Goal: Task Accomplishment & Management: Manage account settings

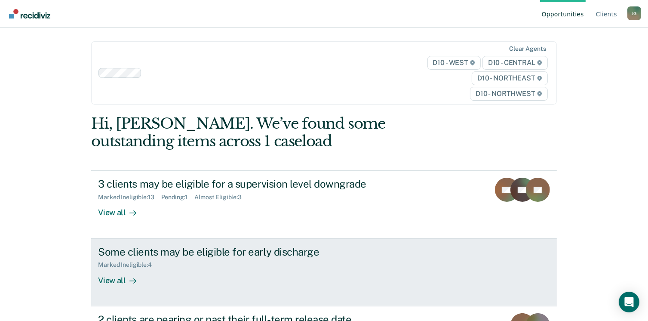
click at [108, 268] on div "View all" at bounding box center [122, 276] width 48 height 17
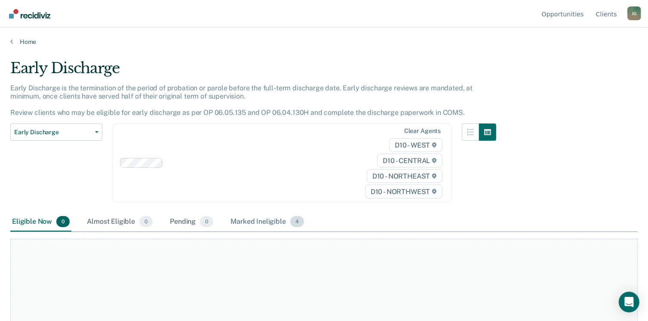
click at [229, 212] on div "Marked Ineligible 4" at bounding box center [267, 221] width 77 height 19
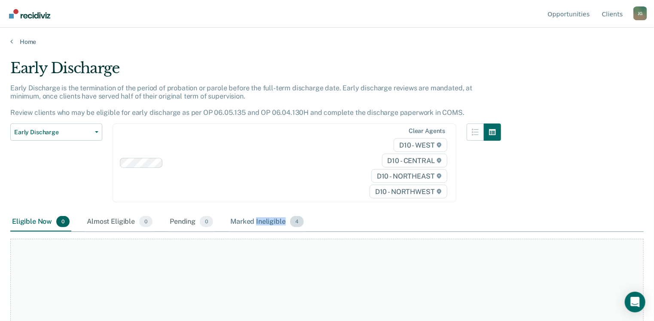
click at [229, 212] on div "Marked Ineligible 4" at bounding box center [267, 221] width 77 height 19
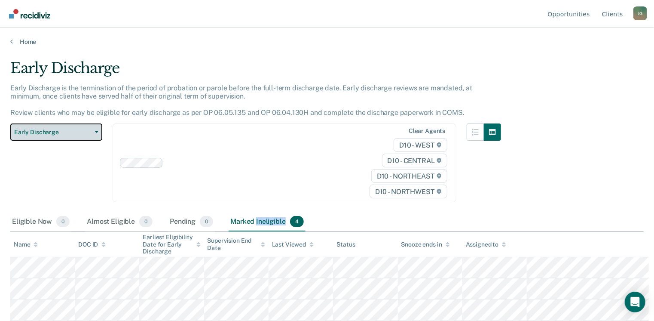
click at [89, 123] on button "Early Discharge" at bounding box center [56, 131] width 92 height 17
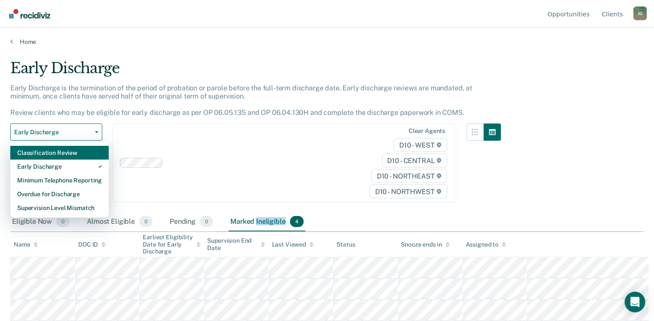
click at [57, 146] on div "Classification Review" at bounding box center [59, 153] width 85 height 14
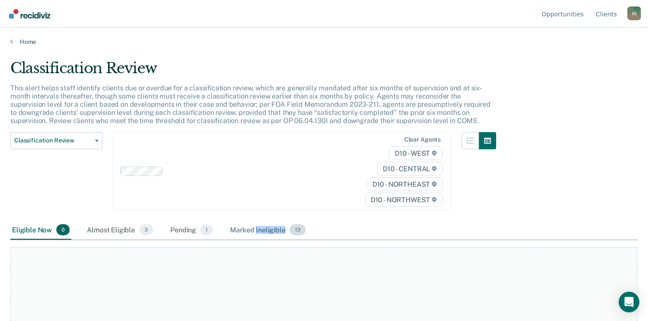
click at [228, 221] on div "Marked Ineligible 13" at bounding box center [267, 230] width 79 height 19
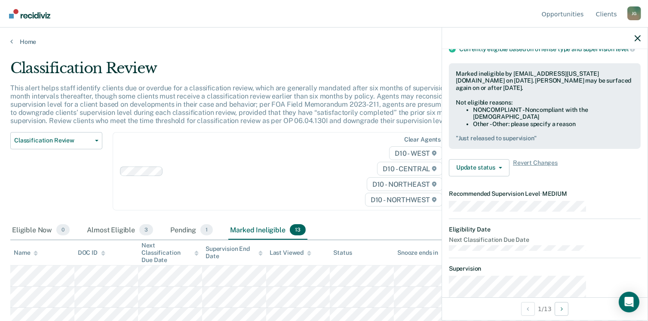
scroll to position [141, 0]
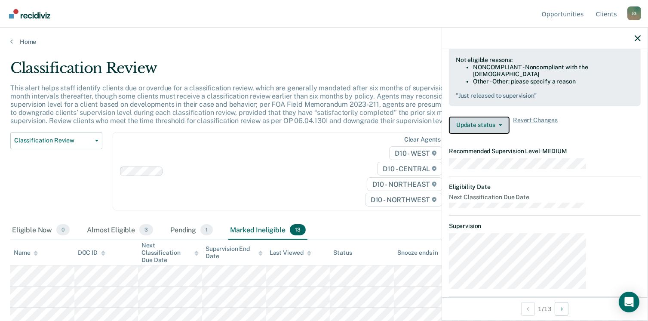
click at [509, 116] on button "Update status" at bounding box center [479, 124] width 61 height 17
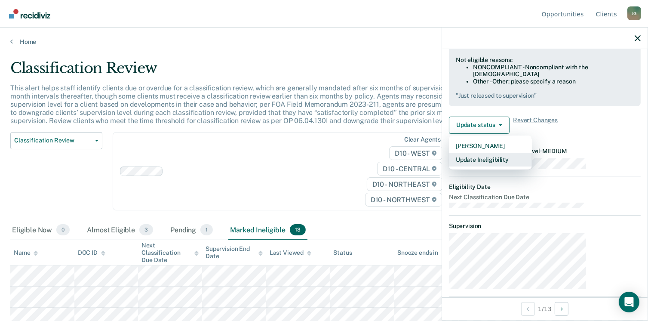
click at [532, 153] on button "Update Ineligibility" at bounding box center [490, 160] width 83 height 14
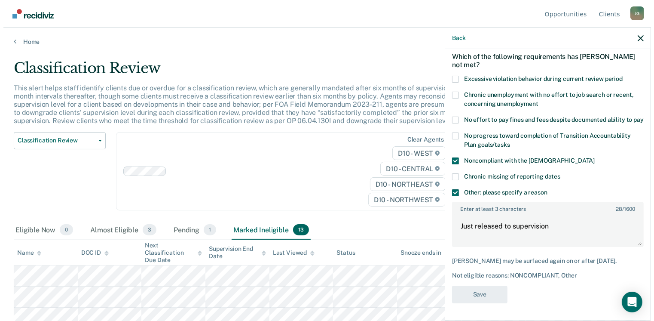
scroll to position [0, 0]
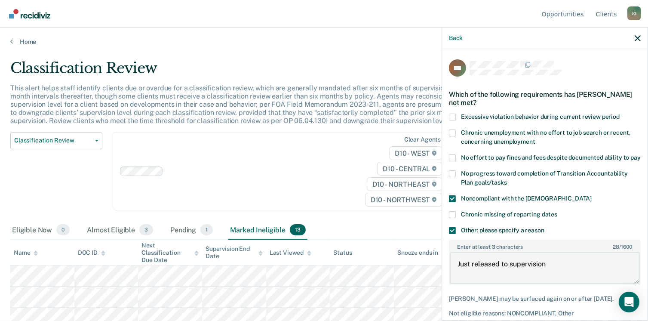
click at [574, 252] on textarea "Just released to supervision" at bounding box center [545, 268] width 190 height 32
type textarea "J"
drag, startPoint x: 502, startPoint y: 221, endPoint x: 564, endPoint y: 230, distance: 63.0
click at [564, 252] on textarea "D47. Needs to be in compliance with meds and counseling as ordered." at bounding box center [545, 268] width 190 height 32
type textarea "D47. Needs to be in compliance with meds and counseling as ordered."
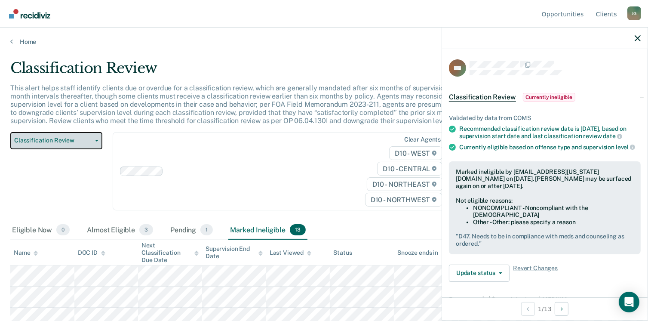
click at [95, 140] on icon "button" at bounding box center [96, 141] width 3 height 2
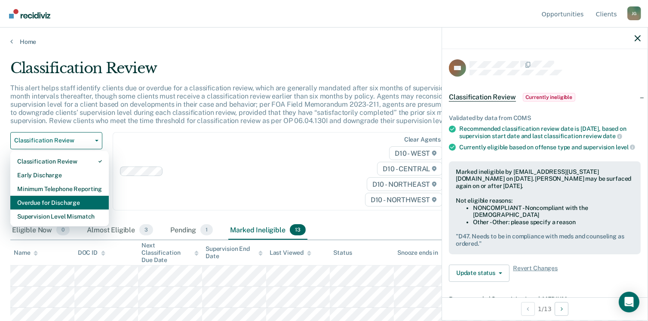
click at [34, 196] on div "Overdue for Discharge" at bounding box center [59, 203] width 85 height 14
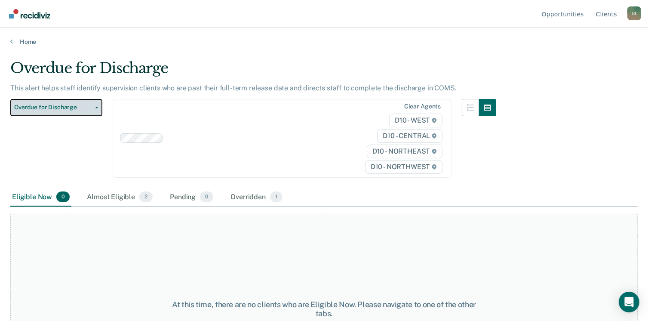
click at [95, 107] on icon "button" at bounding box center [96, 108] width 3 height 2
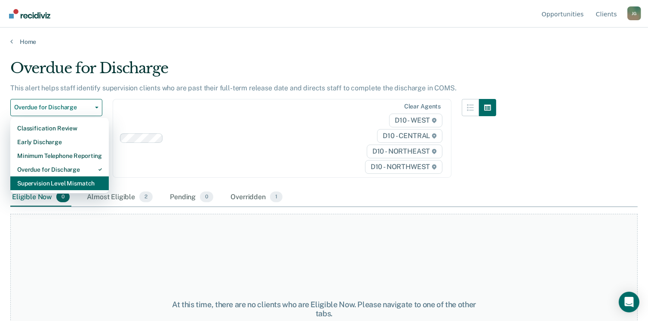
click at [60, 176] on div "Supervision Level Mismatch" at bounding box center [59, 183] width 85 height 14
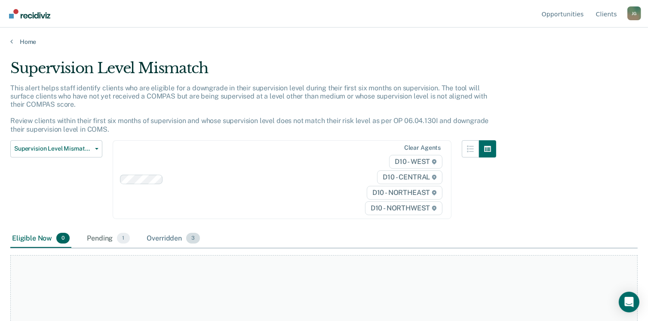
click at [145, 229] on div "Overridden 3" at bounding box center [173, 238] width 57 height 19
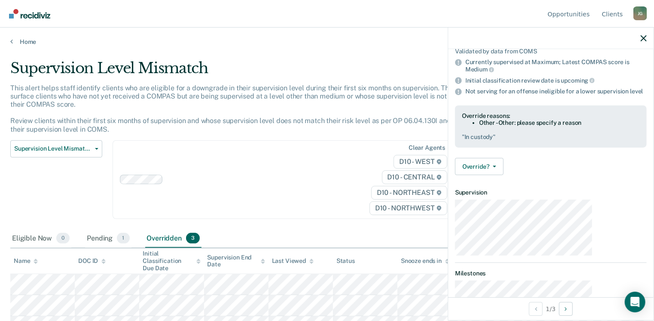
scroll to position [82, 0]
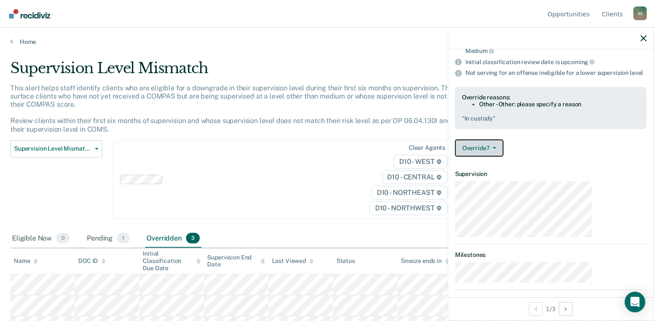
click at [496, 147] on icon "button" at bounding box center [494, 148] width 3 height 2
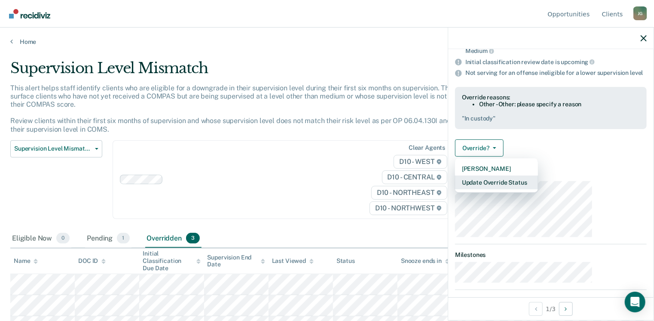
click at [538, 175] on button "Update Override Status" at bounding box center [496, 182] width 83 height 14
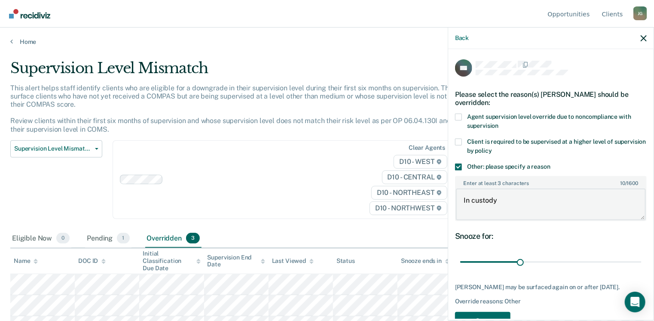
click at [563, 188] on textarea "In custody" at bounding box center [551, 204] width 190 height 32
type textarea "In custody. Pending new Felony"
click at [511, 312] on button "Save" at bounding box center [482, 321] width 55 height 18
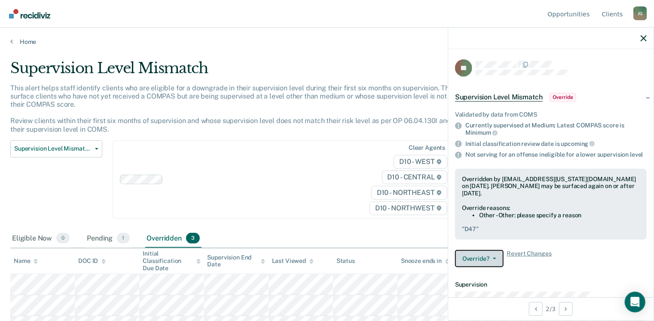
click at [504, 250] on button "Override?" at bounding box center [479, 258] width 49 height 17
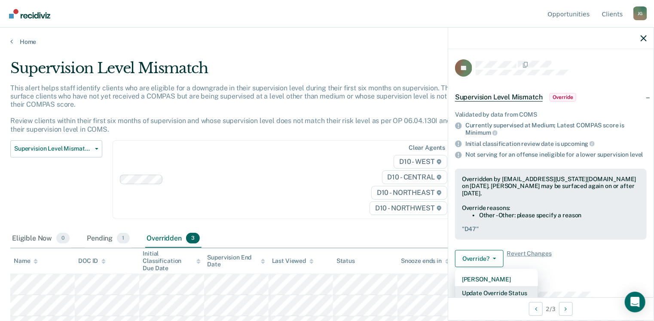
click at [532, 286] on button "Update Override Status" at bounding box center [496, 293] width 83 height 14
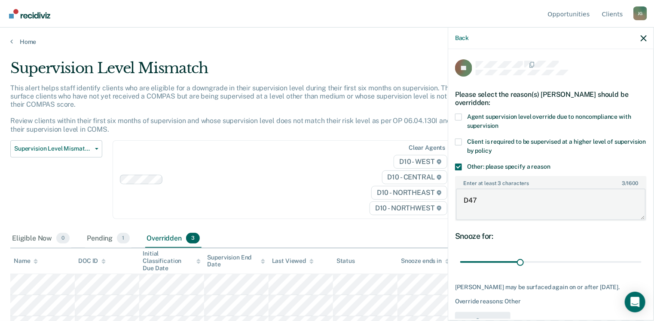
click at [540, 188] on textarea "D47" at bounding box center [551, 204] width 190 height 32
type textarea "D47 needs to be in full compliance with meds and counseling as ordered."
click at [511, 312] on button "Save" at bounding box center [482, 321] width 55 height 18
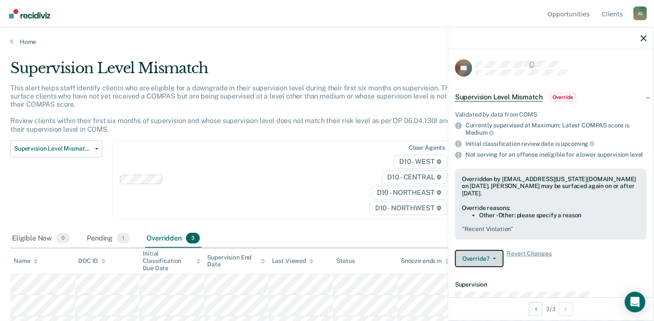
click at [504, 250] on button "Override?" at bounding box center [479, 258] width 49 height 17
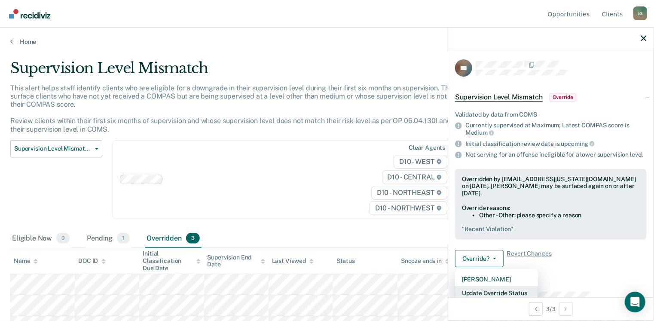
click at [538, 286] on button "Update Override Status" at bounding box center [496, 293] width 83 height 14
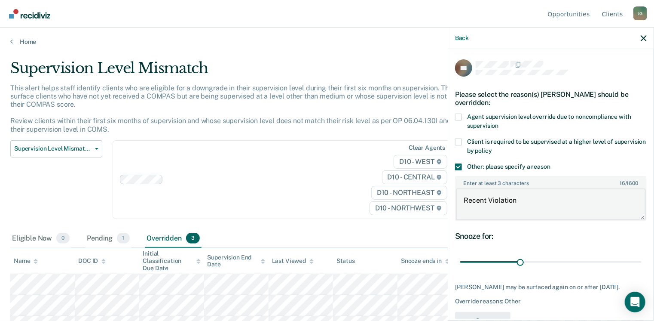
click at [558, 188] on textarea "Recent Violation" at bounding box center [551, 204] width 190 height 32
type textarea "Recent Violation, assaultive behavior. Needs to complete counseling"
click at [511, 312] on button "Save" at bounding box center [482, 321] width 55 height 18
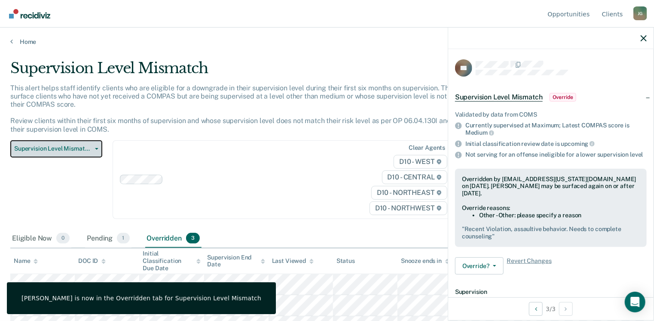
click at [92, 140] on button "Supervision Level Mismatch" at bounding box center [56, 148] width 92 height 17
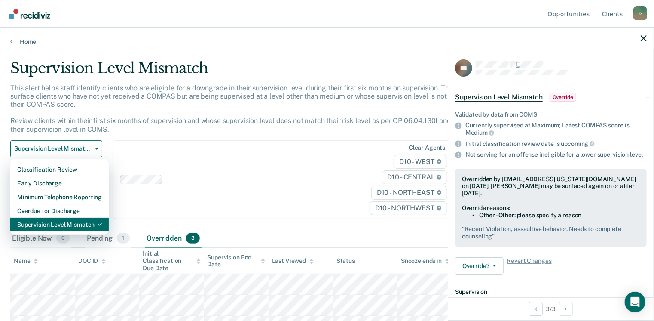
click at [47, 217] on div "Supervision Level Mismatch" at bounding box center [59, 224] width 85 height 14
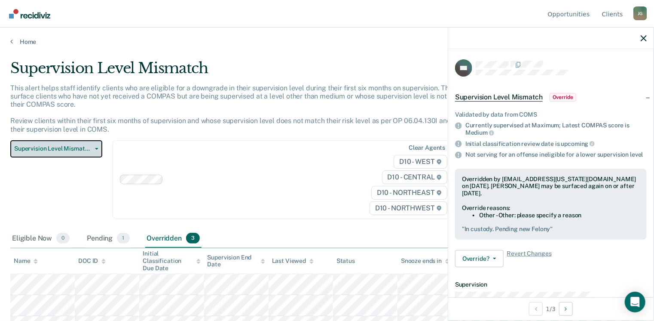
click at [95, 140] on button "Supervision Level Mismatch" at bounding box center [56, 148] width 92 height 17
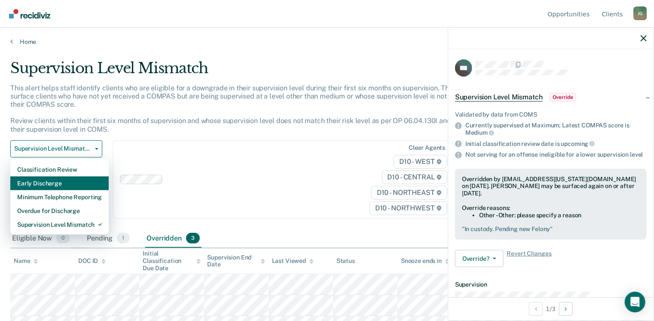
click at [40, 176] on div "Early Discharge" at bounding box center [59, 183] width 85 height 14
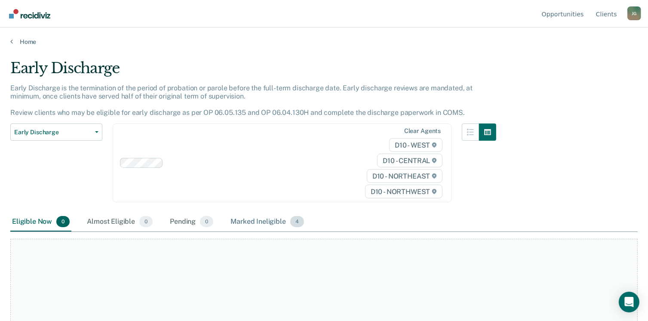
click at [290, 216] on span "4" at bounding box center [297, 221] width 14 height 11
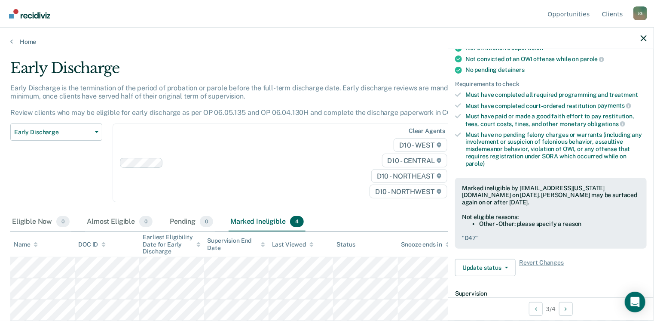
scroll to position [173, 0]
click at [508, 266] on icon "button" at bounding box center [506, 267] width 3 height 2
click at [538, 294] on button "Update Ineligibility" at bounding box center [496, 301] width 83 height 14
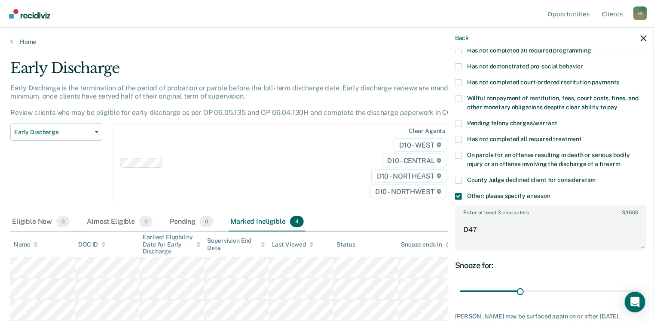
scroll to position [156, 0]
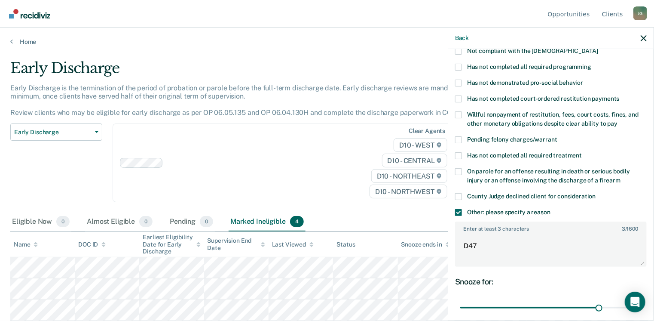
type input "70"
click at [548, 234] on textarea "D47" at bounding box center [551, 250] width 190 height 32
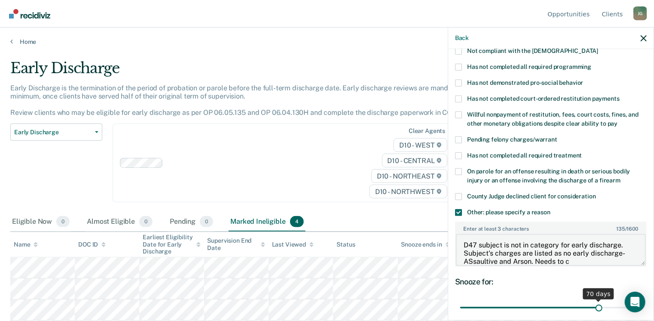
scroll to position [7, 0]
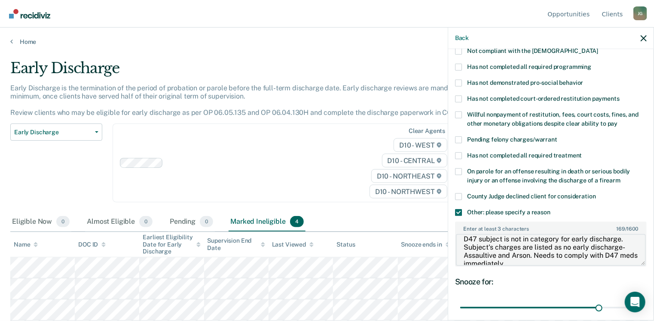
type textarea "D47 subject is not in category for early discharge. Subject's charges are liste…"
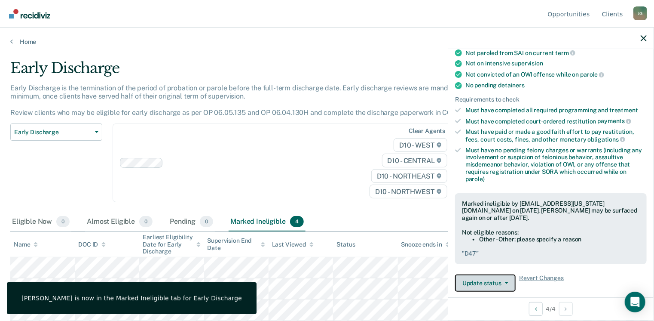
click at [516, 274] on button "Update status" at bounding box center [485, 282] width 61 height 17
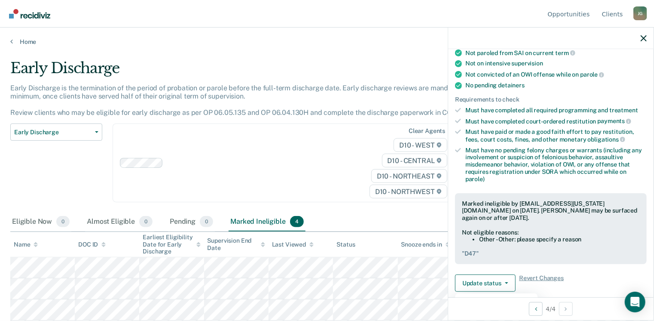
click at [538, 310] on button "Update Ineligibility" at bounding box center [496, 317] width 83 height 14
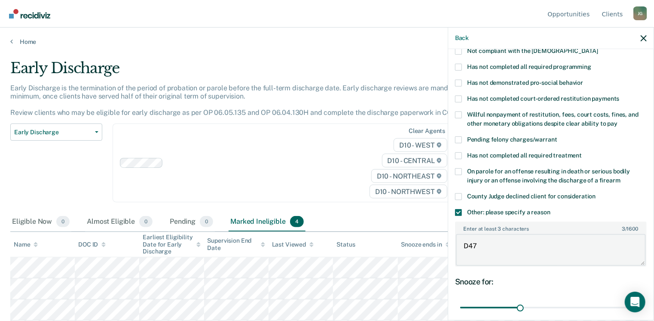
click at [523, 234] on textarea "D47" at bounding box center [551, 250] width 190 height 32
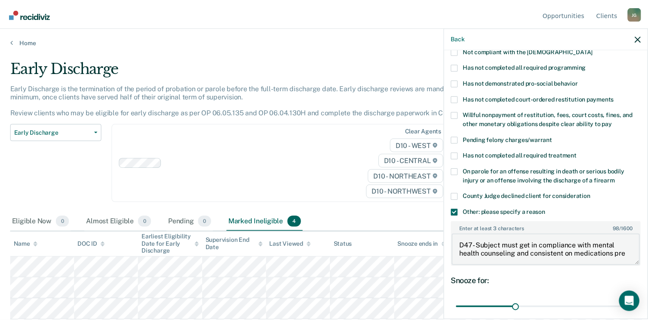
scroll to position [1, 0]
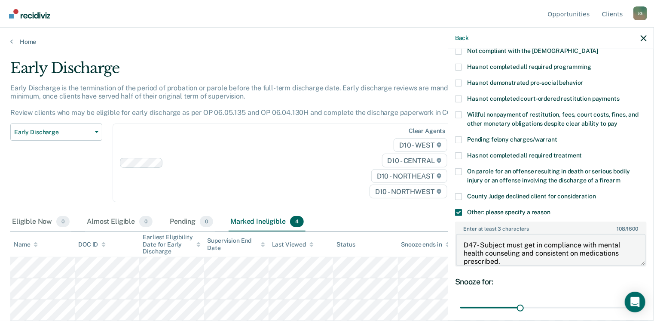
type textarea "D47- Subject must get in compliance with mental health counseling and consisten…"
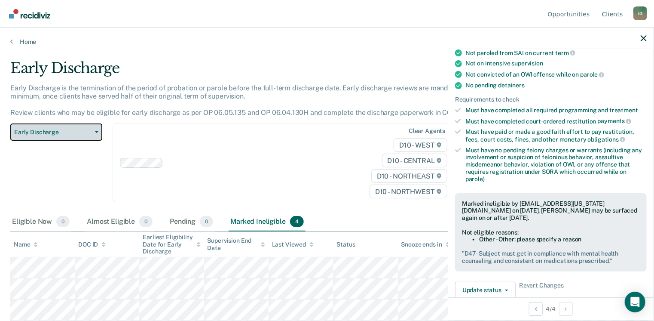
click at [92, 123] on button "Early Discharge" at bounding box center [56, 131] width 92 height 17
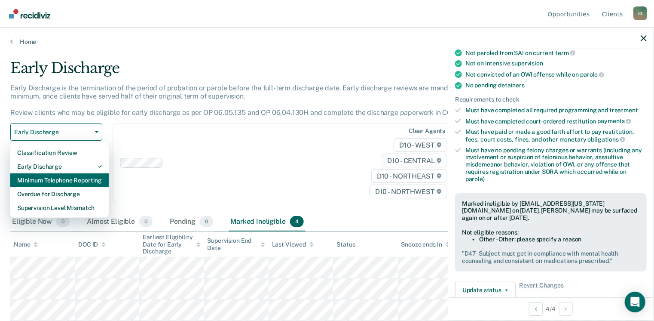
click at [46, 173] on div "Minimum Telephone Reporting" at bounding box center [59, 180] width 85 height 14
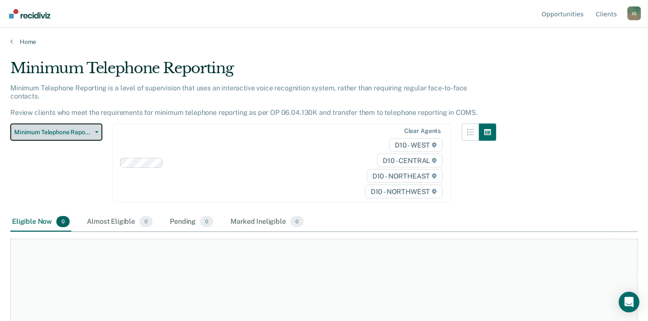
click at [95, 131] on icon "button" at bounding box center [96, 132] width 3 height 2
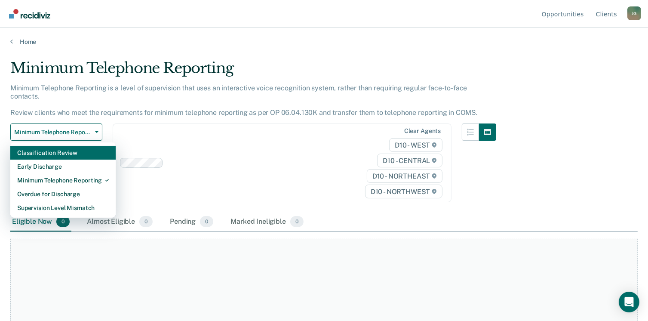
click at [77, 146] on div "Classification Review" at bounding box center [63, 153] width 92 height 14
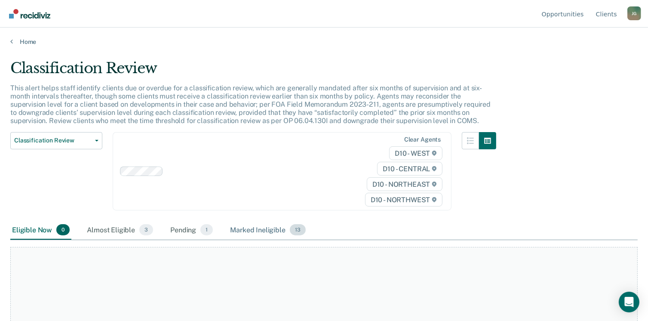
click at [228, 221] on div "Marked Ineligible 13" at bounding box center [267, 230] width 79 height 19
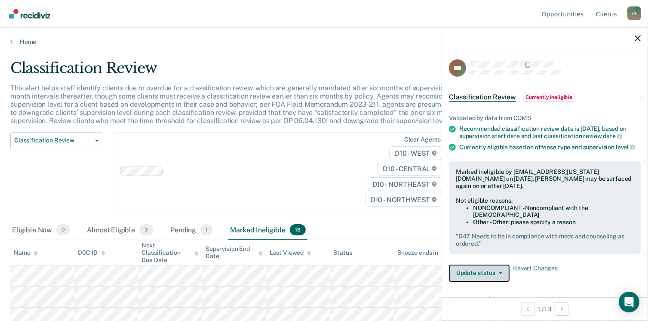
click at [509, 264] on button "Update status" at bounding box center [479, 272] width 61 height 17
click at [532, 300] on button "Update Ineligibility" at bounding box center [490, 307] width 83 height 14
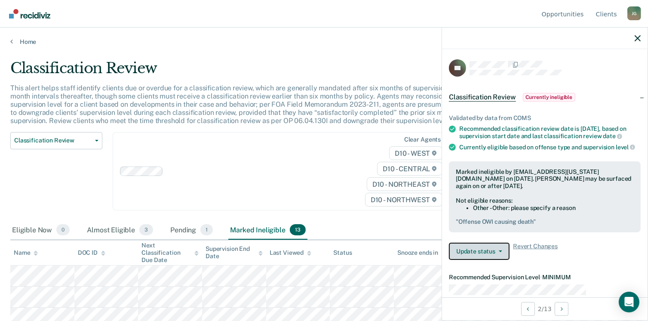
click at [509, 242] on button "Update status" at bounding box center [479, 250] width 61 height 17
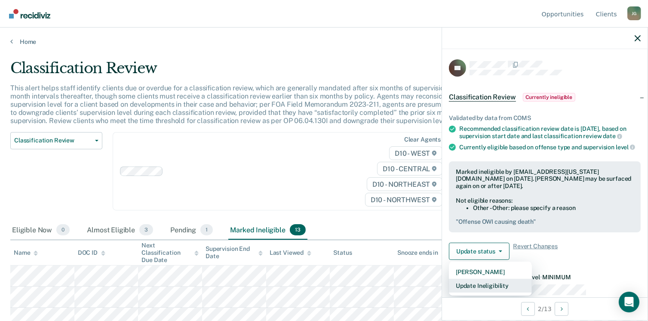
click at [532, 279] on button "Update Ineligibility" at bounding box center [490, 286] width 83 height 14
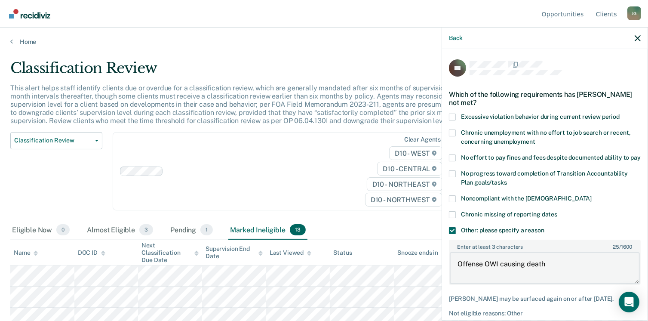
click at [574, 252] on textarea "Offense OWI causing death" at bounding box center [545, 268] width 190 height 32
type textarea "Offense OWI causing death needs medium. Offense is listed as Assaultive."
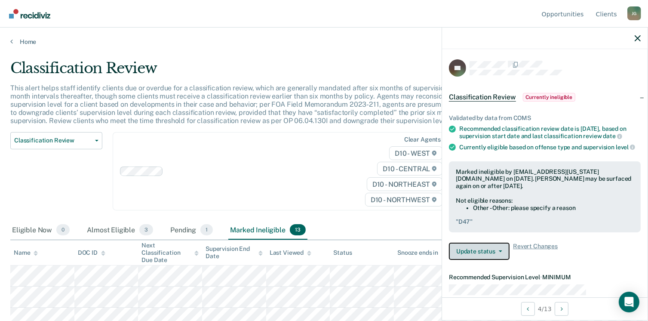
click at [509, 242] on button "Update status" at bounding box center [479, 250] width 61 height 17
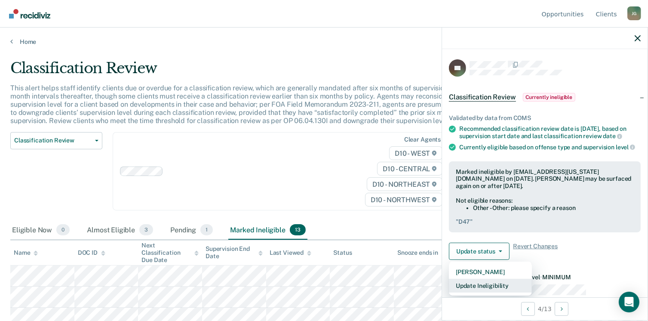
click at [532, 279] on button "Update Ineligibility" at bounding box center [490, 286] width 83 height 14
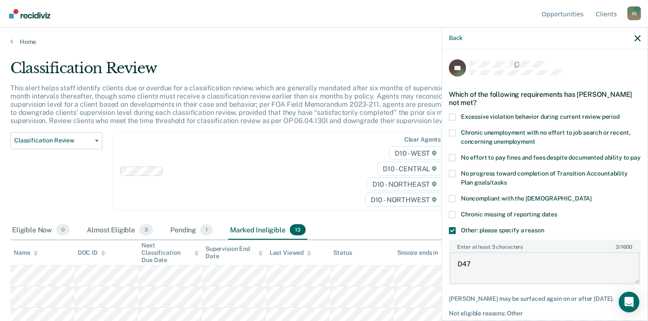
click at [518, 252] on textarea "D47" at bounding box center [545, 268] width 190 height 32
type textarea "D47 Needs full compliance immediately with meds and mental health counseling"
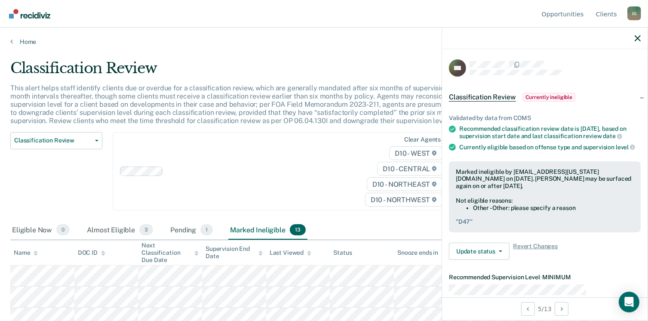
click at [544, 242] on div "Update status [PERSON_NAME] Update Ineligibility Revert Changes" at bounding box center [545, 250] width 192 height 17
click at [509, 242] on button "Update status" at bounding box center [479, 250] width 61 height 17
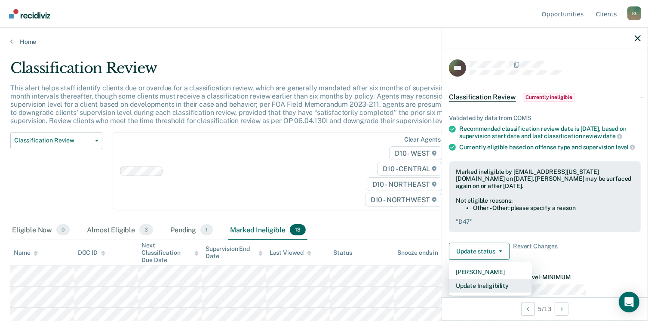
click at [526, 279] on button "Update Ineligibility" at bounding box center [490, 286] width 83 height 14
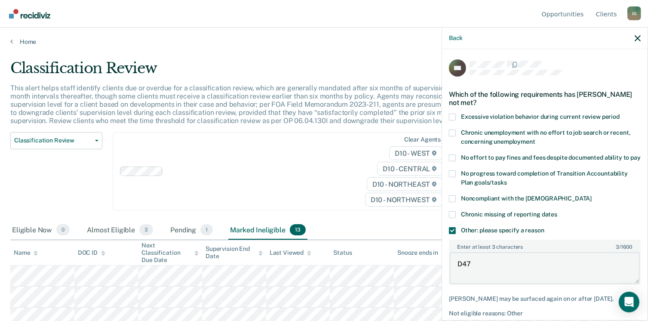
click at [521, 252] on textarea "D47" at bounding box center [545, 268] width 190 height 32
type textarea "D47- Recently Relapsed. Admitted into inpatient counseling commencing [DATE]"
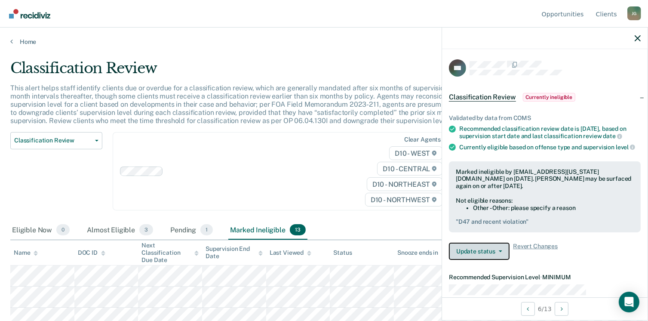
click at [509, 242] on button "Update status" at bounding box center [479, 250] width 61 height 17
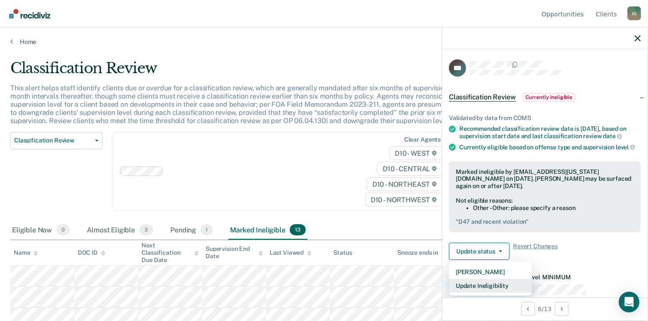
click at [527, 279] on button "Update Ineligibility" at bounding box center [490, 286] width 83 height 14
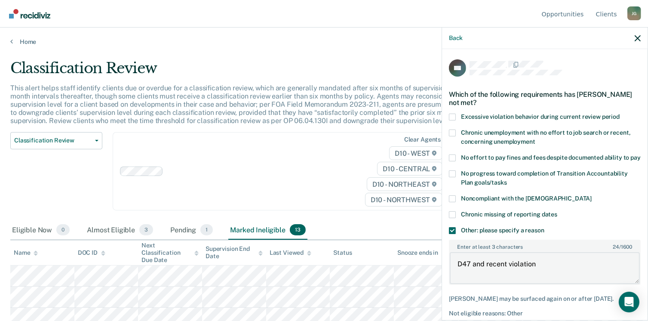
click at [564, 252] on textarea "D47 and recent violation" at bounding box center [545, 268] width 190 height 32
type textarea "D47 and recent violation. Meds needs to be in full compliance and mental health…"
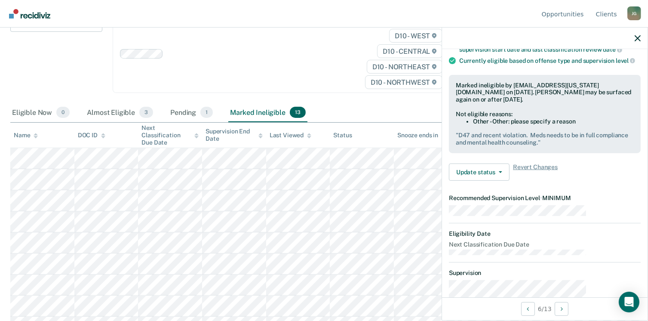
scroll to position [135, 0]
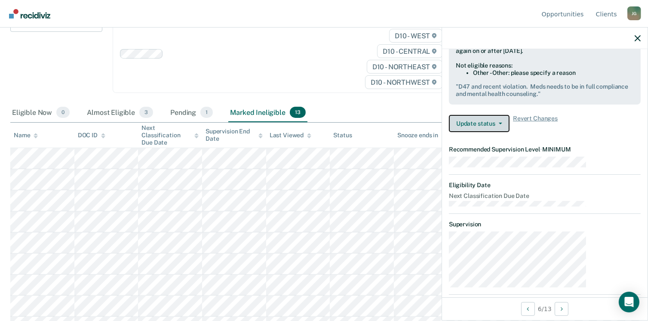
drag, startPoint x: 536, startPoint y: 76, endPoint x: 536, endPoint y: 97, distance: 21.1
click at [536, 97] on article "WC Classification Review Currently ineligible Validated by data from COMS Recom…" at bounding box center [545, 146] width 192 height 444
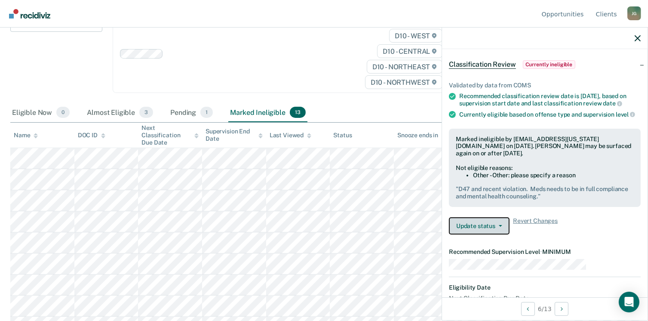
scroll to position [32, 0]
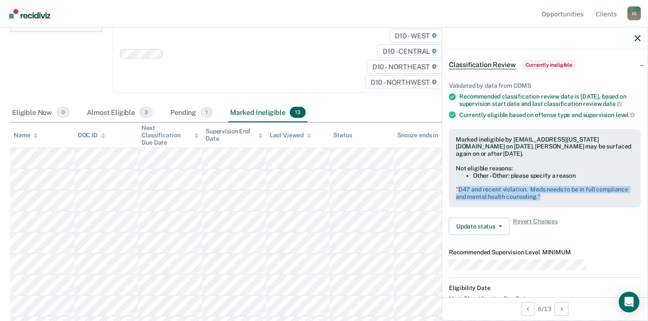
drag, startPoint x: 505, startPoint y: 146, endPoint x: 599, endPoint y: 153, distance: 94.0
click at [599, 186] on pre "" D47 and recent violation. Meds needs to be in full compliance and mental heal…" at bounding box center [545, 193] width 178 height 15
drag, startPoint x: 599, startPoint y: 153, endPoint x: 587, endPoint y: 152, distance: 12.1
copy pre "D47 and recent violation. Meds needs to be in full compliance and mental health…"
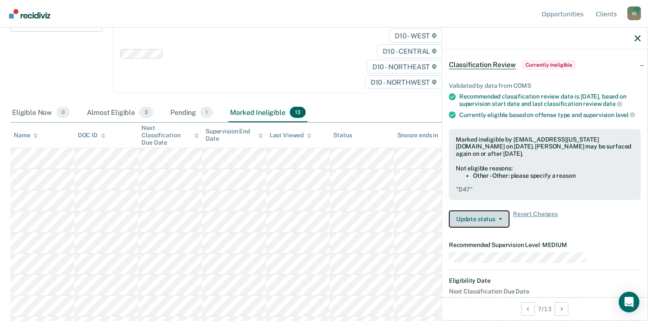
click at [509, 210] on button "Update status" at bounding box center [479, 218] width 61 height 17
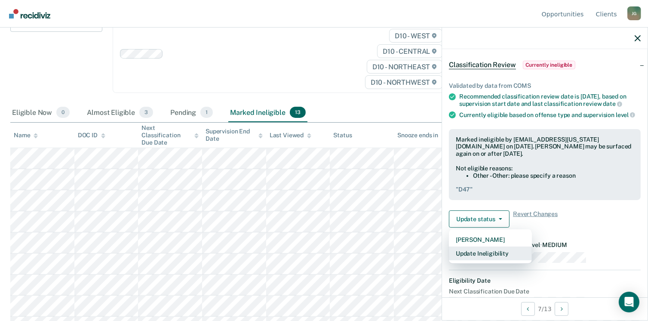
click at [524, 246] on button "Update Ineligibility" at bounding box center [490, 253] width 83 height 14
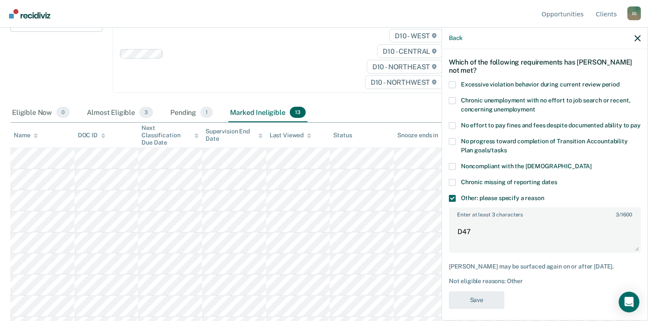
scroll to position [0, 0]
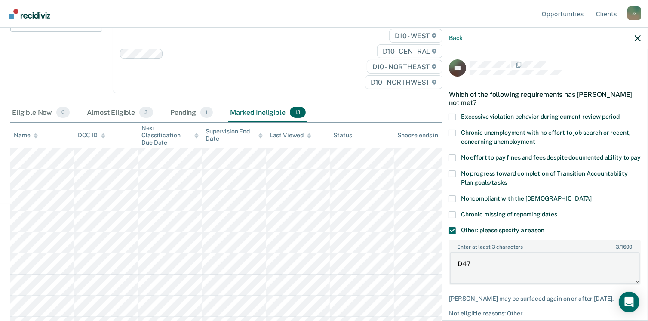
click at [523, 252] on textarea "D47" at bounding box center [545, 268] width 190 height 32
type textarea "D"
paste textarea "D47 and recent violation. Meds needs to be in full compliance and mental health…"
drag, startPoint x: 503, startPoint y: 219, endPoint x: 619, endPoint y: 233, distance: 116.5
click at [619, 252] on textarea "D47 and recent violation. Meds needs to be in full compliance and mental health…" at bounding box center [545, 268] width 190 height 32
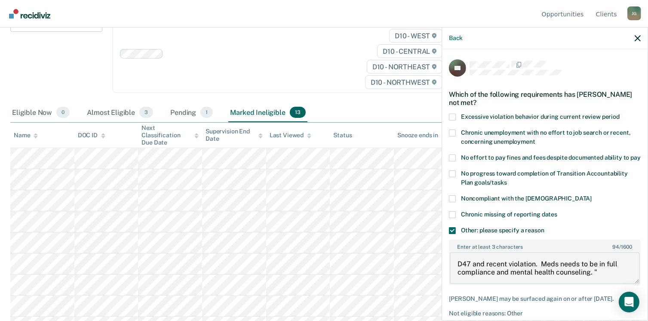
type textarea "D47 and recent violation. Meds needs to be in full compliance and mental health…"
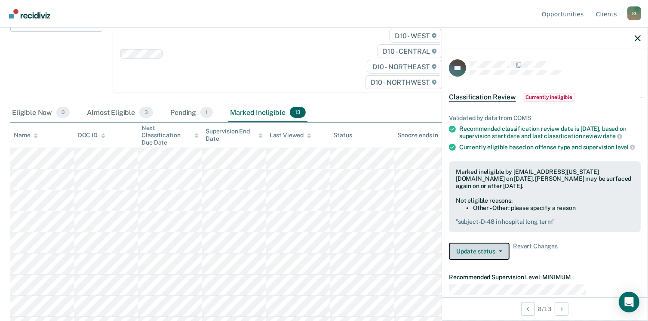
click at [509, 242] on button "Update status" at bounding box center [479, 250] width 61 height 17
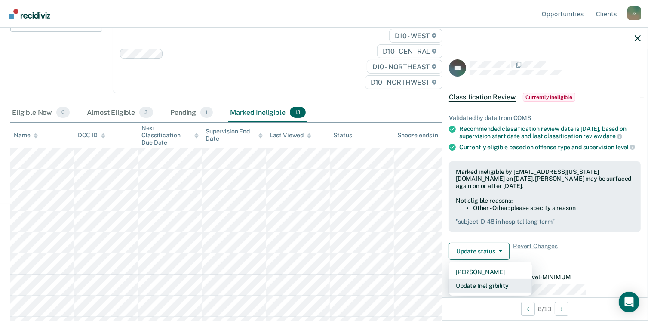
click at [527, 279] on button "Update Ineligibility" at bounding box center [490, 286] width 83 height 14
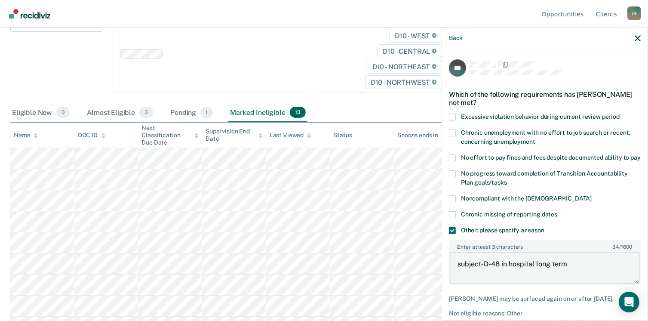
click at [588, 252] on textarea "subject-D-48 in hospital long term" at bounding box center [545, 268] width 190 height 32
paste textarea "D47 and recent violation. Meds needs to be in full compliance and mental health…"
click at [600, 252] on textarea "subject-D-48 in hospital long term. D47 and recent violation. Meds needs to be …" at bounding box center [545, 268] width 190 height 32
click at [529, 252] on textarea "subject-D-48 in hospital long term.and recent violation. Meds needs to be in fu…" at bounding box center [545, 268] width 190 height 32
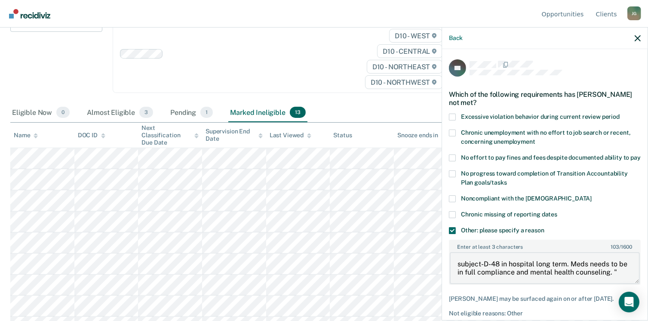
scroll to position [6, 0]
drag, startPoint x: 590, startPoint y: 210, endPoint x: 613, endPoint y: 224, distance: 27.0
click at [613, 252] on textarea "subject-D-48 in hospital long term. Meds needs to be in full compliance and men…" at bounding box center [545, 268] width 190 height 32
type textarea "subject-D-48 in hospital long term. Meds needs to be in full compliance and men…"
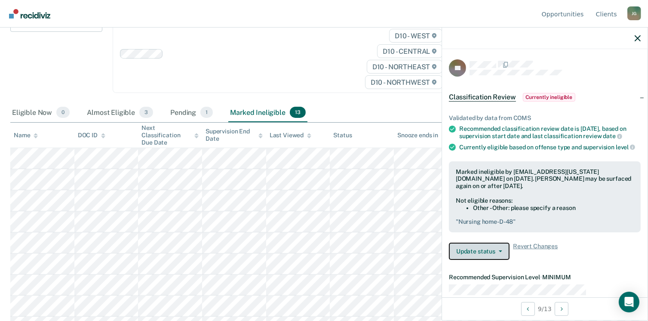
click at [509, 242] on button "Update status" at bounding box center [479, 250] width 61 height 17
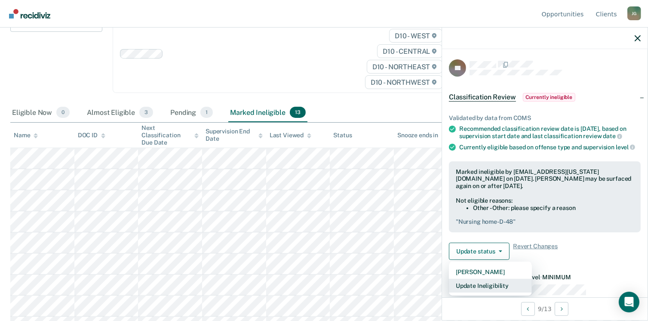
click at [532, 279] on button "Update Ineligibility" at bounding box center [490, 286] width 83 height 14
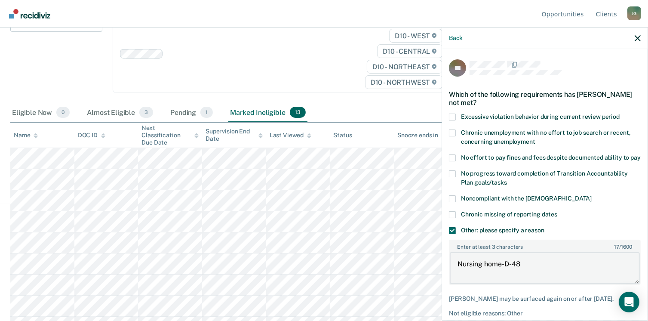
click at [558, 252] on textarea "Nursing home-D-48" at bounding box center [545, 268] width 190 height 32
paste textarea "Meds needs to be in full compliance and mental health counseling. ""
drag, startPoint x: 554, startPoint y: 219, endPoint x: 607, endPoint y: 230, distance: 54.1
click at [607, 252] on textarea "Nursing home-D-48-Meds needs to be in full compliance and mental health counsel…" at bounding box center [545, 268] width 190 height 32
type textarea "Nursing home-D-48-Meds needs to be in full compliance and mental health counsel…"
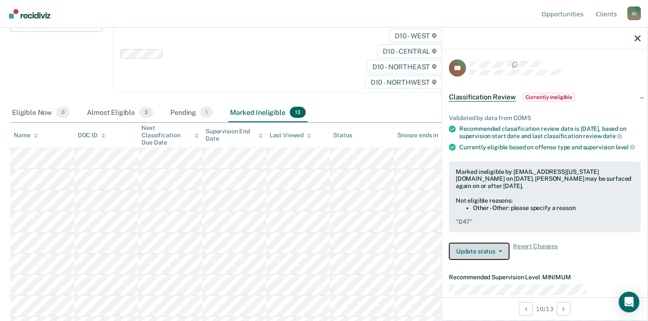
click at [509, 242] on button "Update status" at bounding box center [479, 250] width 61 height 17
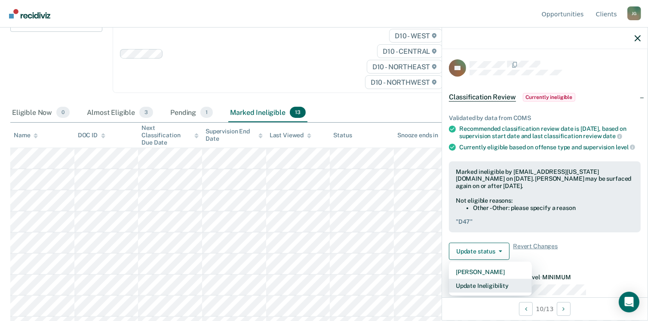
click at [530, 279] on button "Update Ineligibility" at bounding box center [490, 286] width 83 height 14
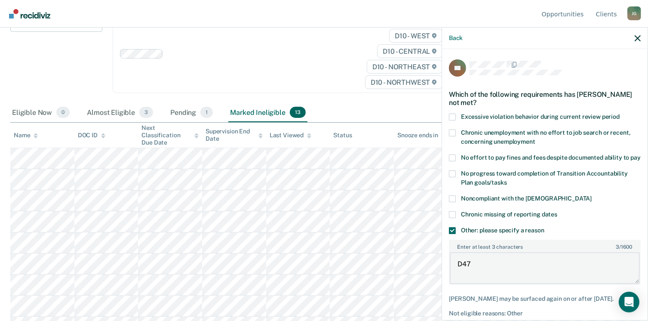
click at [523, 252] on textarea "D47" at bounding box center [545, 268] width 190 height 32
paste textarea "Meds needs to be in full compliance and mental health counseling."
drag, startPoint x: 502, startPoint y: 219, endPoint x: 590, endPoint y: 232, distance: 89.0
click at [590, 252] on textarea "D47 Meds needs to be in full compliance and mental health counseling." at bounding box center [545, 268] width 190 height 32
type textarea "D47 Meds needs to be in full compliance and mental health counseling."
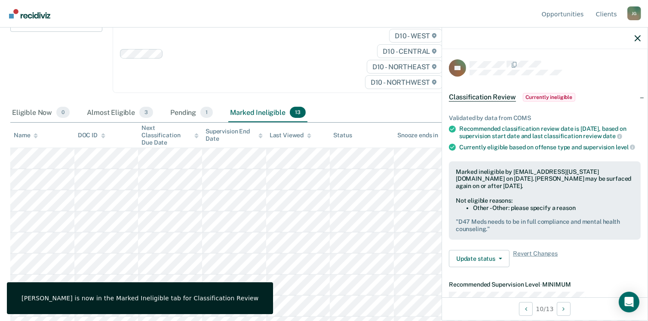
scroll to position [136, 0]
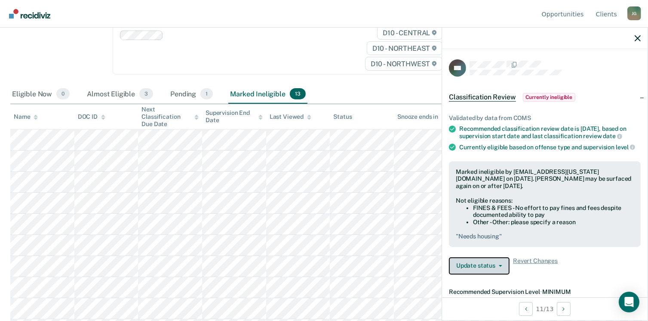
click at [502, 265] on span "button" at bounding box center [498, 266] width 7 height 2
click at [523, 293] on button "Update Ineligibility" at bounding box center [490, 300] width 83 height 14
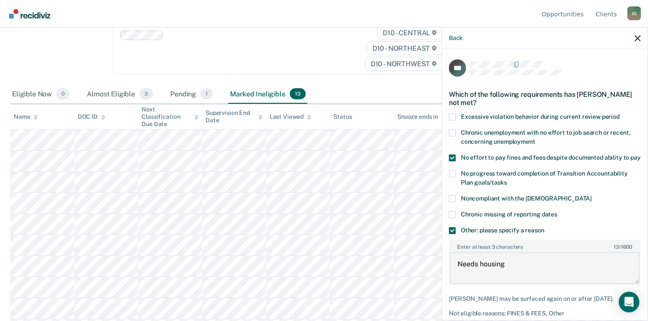
click at [542, 252] on textarea "Needs housing" at bounding box center [545, 268] width 190 height 32
type textarea "Needs housing; employment and stable residence."
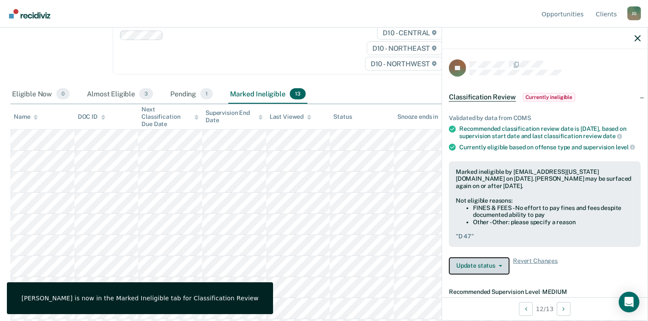
click at [509, 257] on button "Update status" at bounding box center [479, 265] width 61 height 17
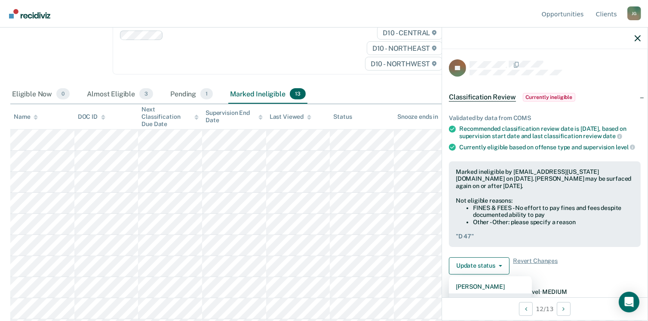
click at [532, 293] on button "Update Ineligibility" at bounding box center [490, 300] width 83 height 14
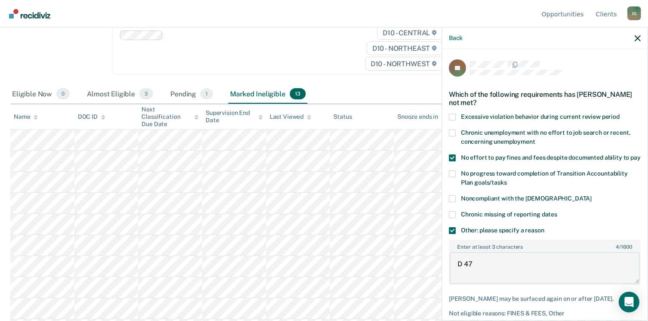
click at [534, 252] on textarea "D 47" at bounding box center [545, 268] width 190 height 32
paste textarea "D47 Meds needs to be in full compliance and mental health counseling."
click at [518, 252] on textarea "D 47 D47 Meds needs to be in full compliance and mental health counseling." at bounding box center [545, 268] width 190 height 32
drag, startPoint x: 502, startPoint y: 217, endPoint x: 567, endPoint y: 239, distance: 68.9
click at [567, 239] on div "EF Which of the following requirements has [PERSON_NAME] not met? Excessive vio…" at bounding box center [545, 202] width 192 height 287
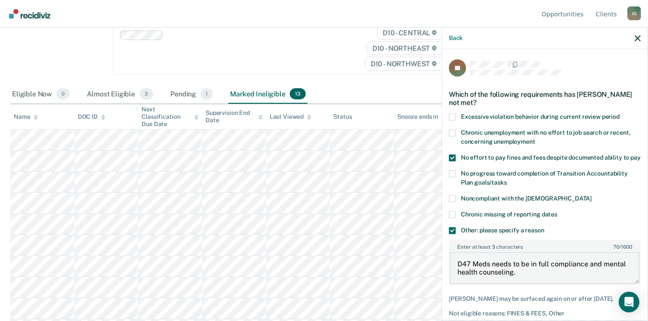
type textarea "D47 Meds needs to be in full compliance and mental health counseling."
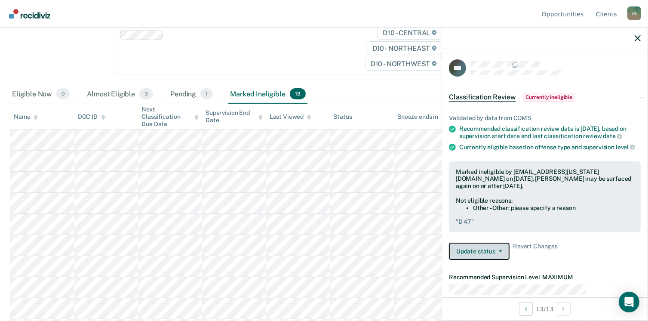
click at [509, 242] on button "Update status" at bounding box center [479, 250] width 61 height 17
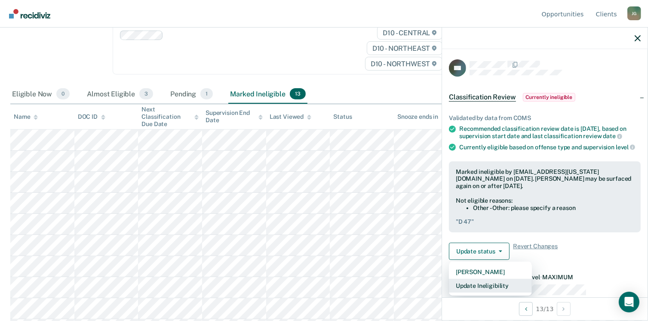
click at [527, 279] on button "Update Ineligibility" at bounding box center [490, 286] width 83 height 14
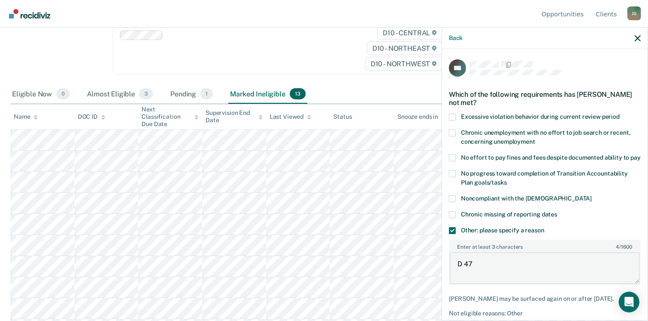
click at [522, 252] on textarea "D 47" at bounding box center [545, 268] width 190 height 32
type textarea "D"
paste textarea "D47 Meds needs to be in full compliance and mental health counseling."
drag, startPoint x: 503, startPoint y: 215, endPoint x: 577, endPoint y: 224, distance: 74.1
click at [577, 252] on textarea "D47 Meds needs to be in full compliance and mental health counseling." at bounding box center [545, 268] width 190 height 32
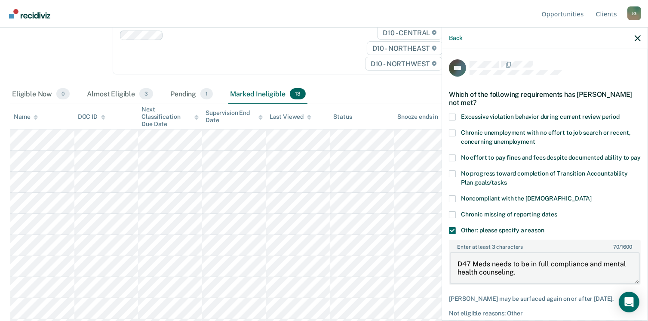
type textarea "D47 Meds needs to be in full compliance and mental health counseling."
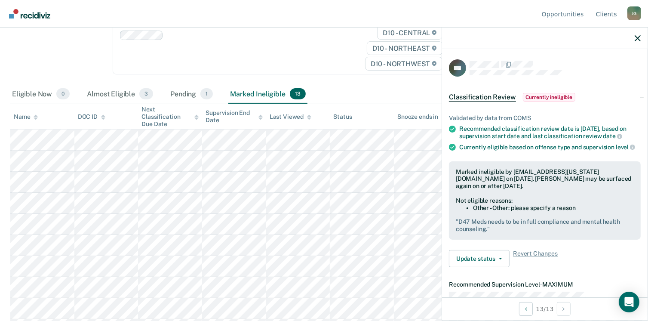
click at [636, 29] on div at bounding box center [544, 38] width 205 height 21
click at [640, 35] on icon "button" at bounding box center [637, 38] width 6 height 6
